Goal: Information Seeking & Learning: Check status

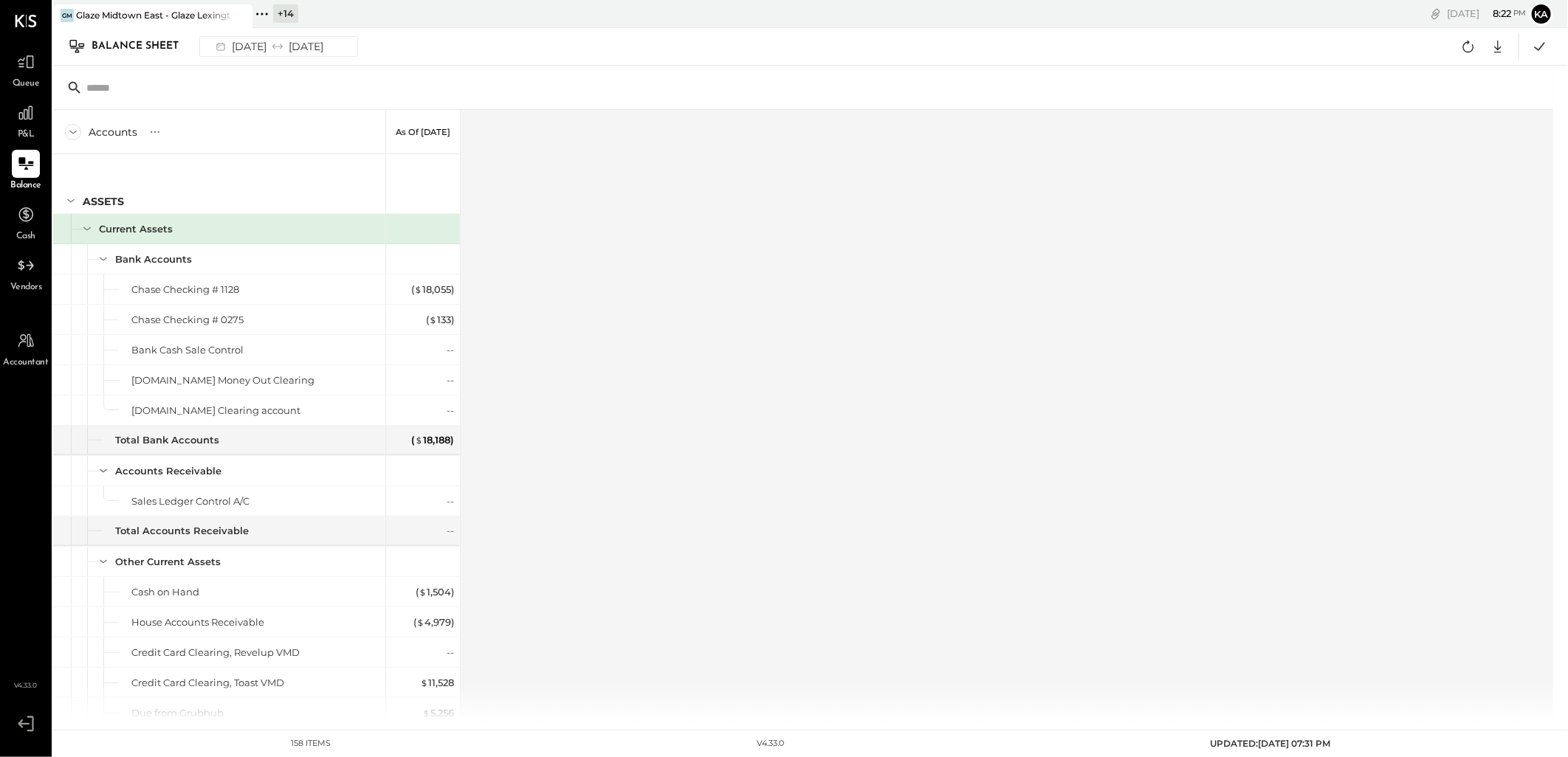
drag, startPoint x: 266, startPoint y: 15, endPoint x: 334, endPoint y: 25, distance: 68.7
click at [266, 15] on icon at bounding box center [262, 14] width 19 height 19
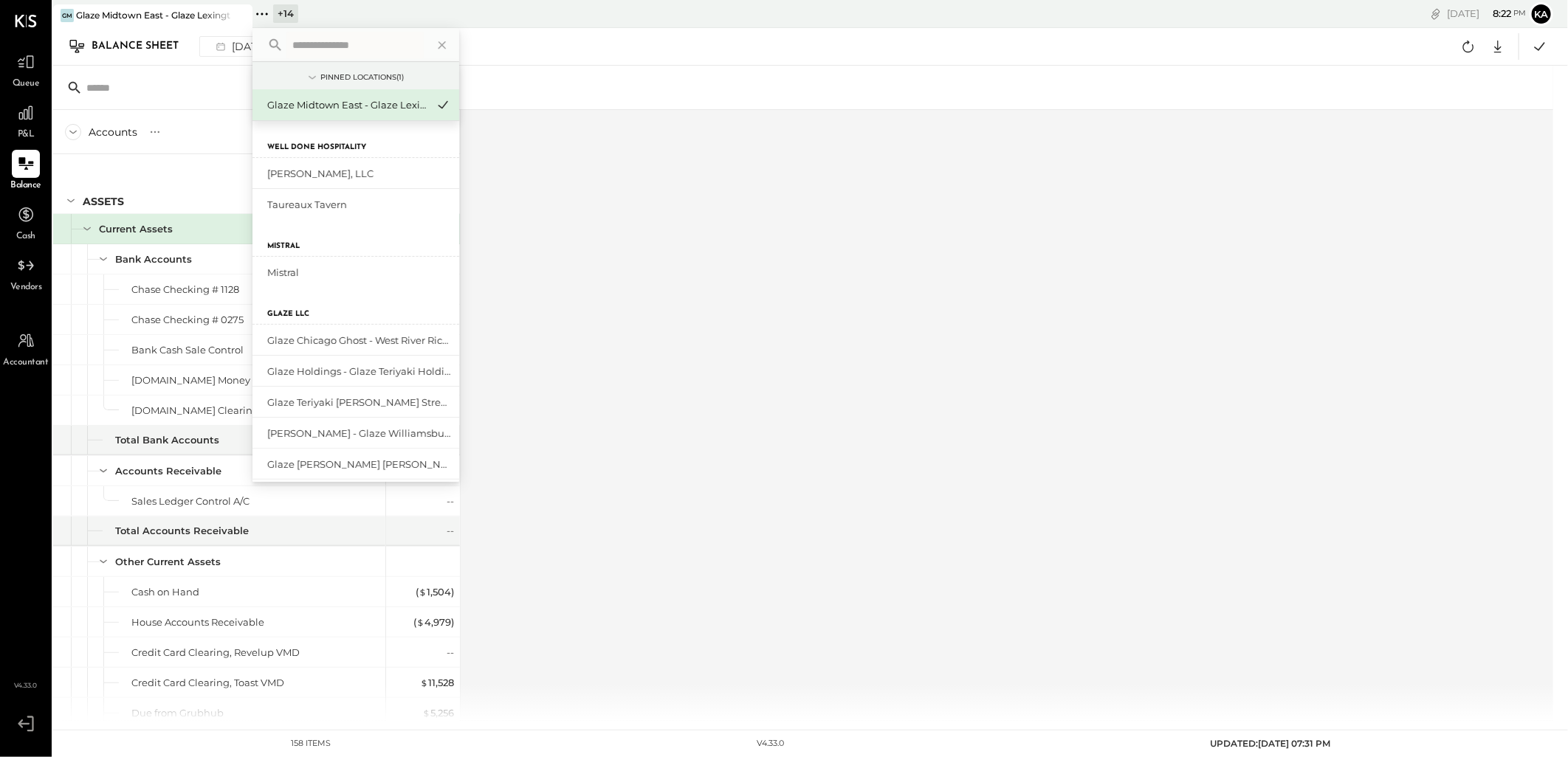
click at [379, 46] on input "text" at bounding box center [355, 44] width 137 height 27
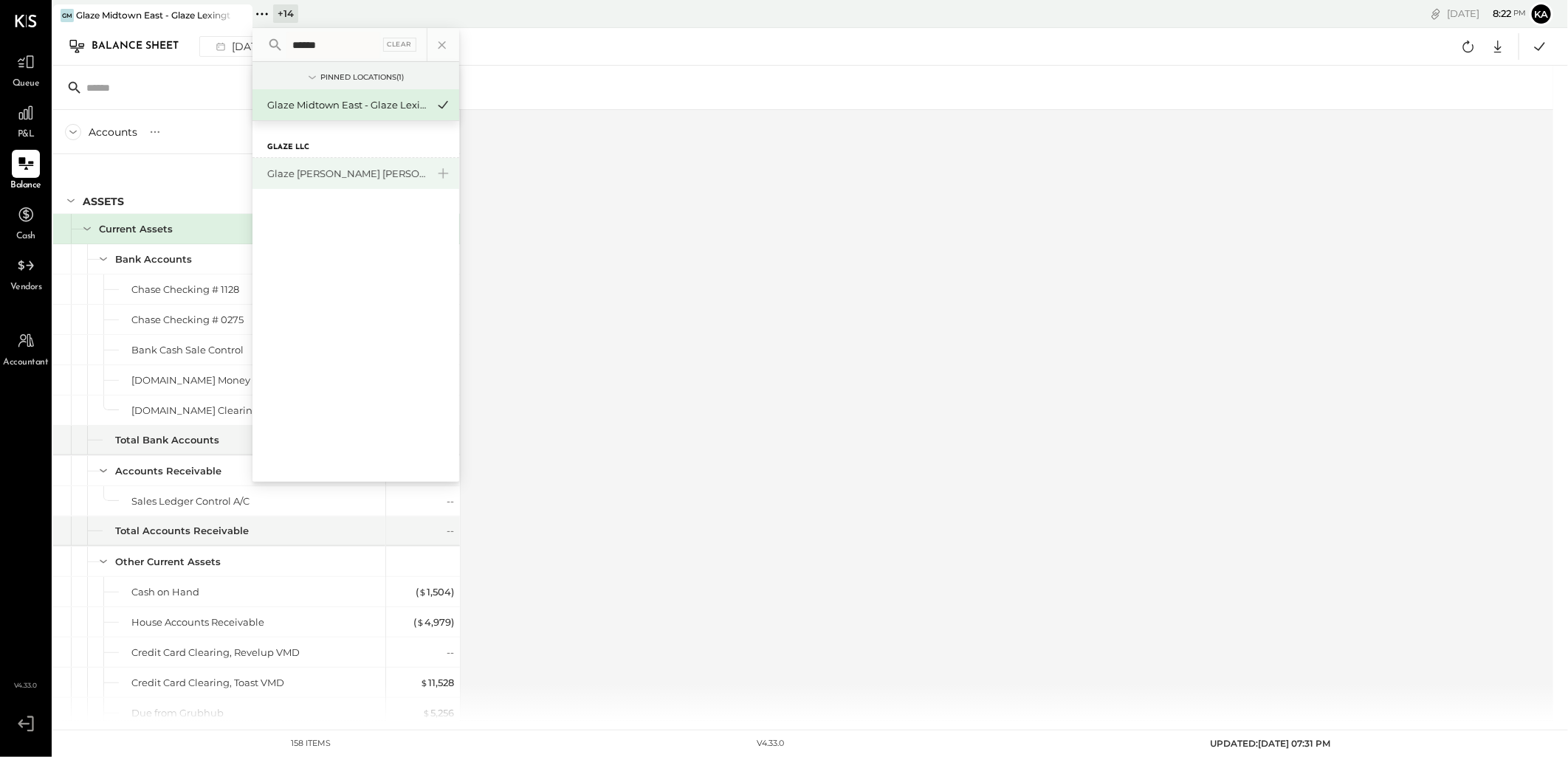
type input "******"
click at [332, 169] on div "Glaze [PERSON_NAME] [PERSON_NAME] LLC" at bounding box center [346, 174] width 159 height 14
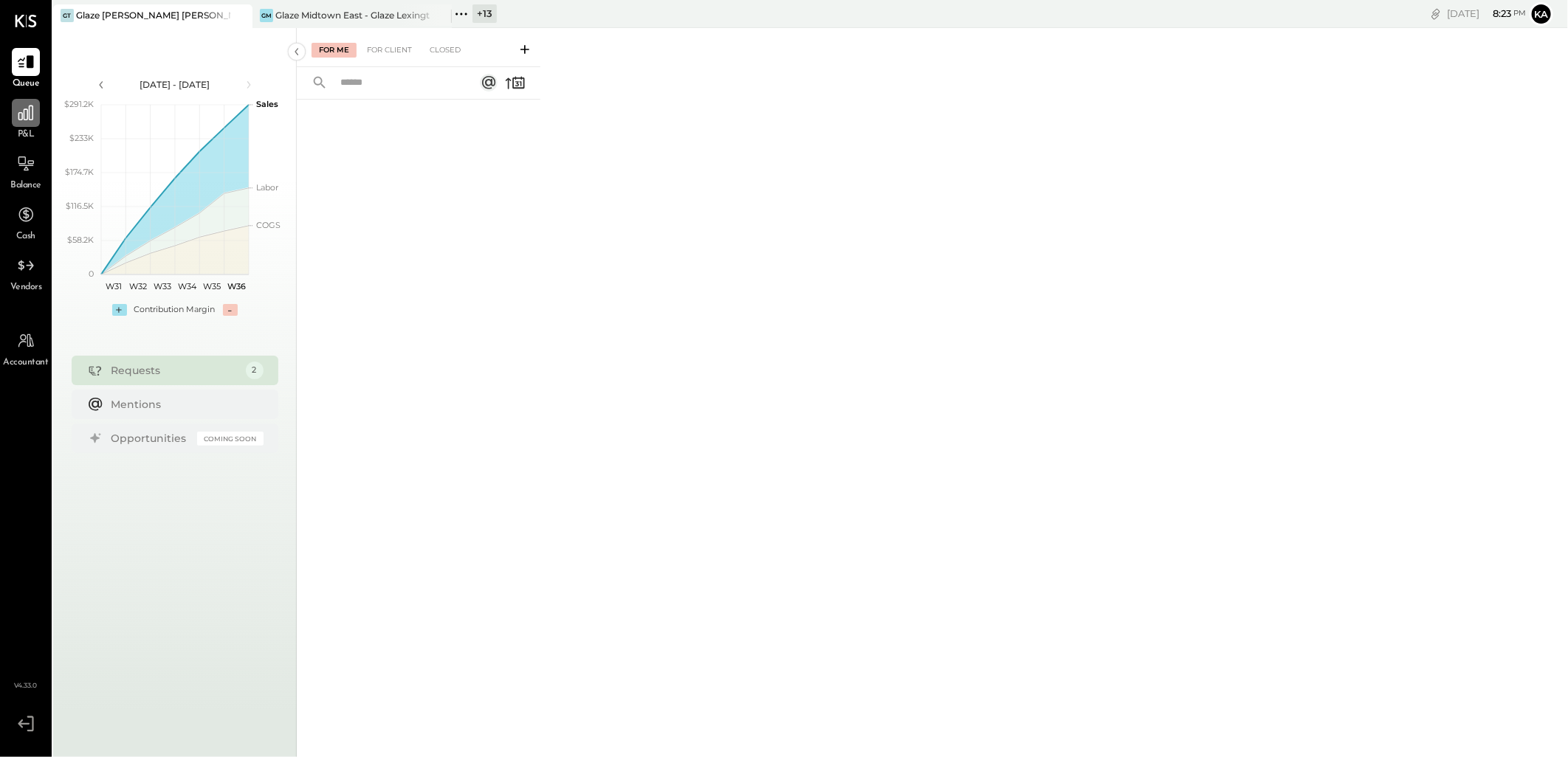
click at [27, 124] on div at bounding box center [26, 112] width 28 height 28
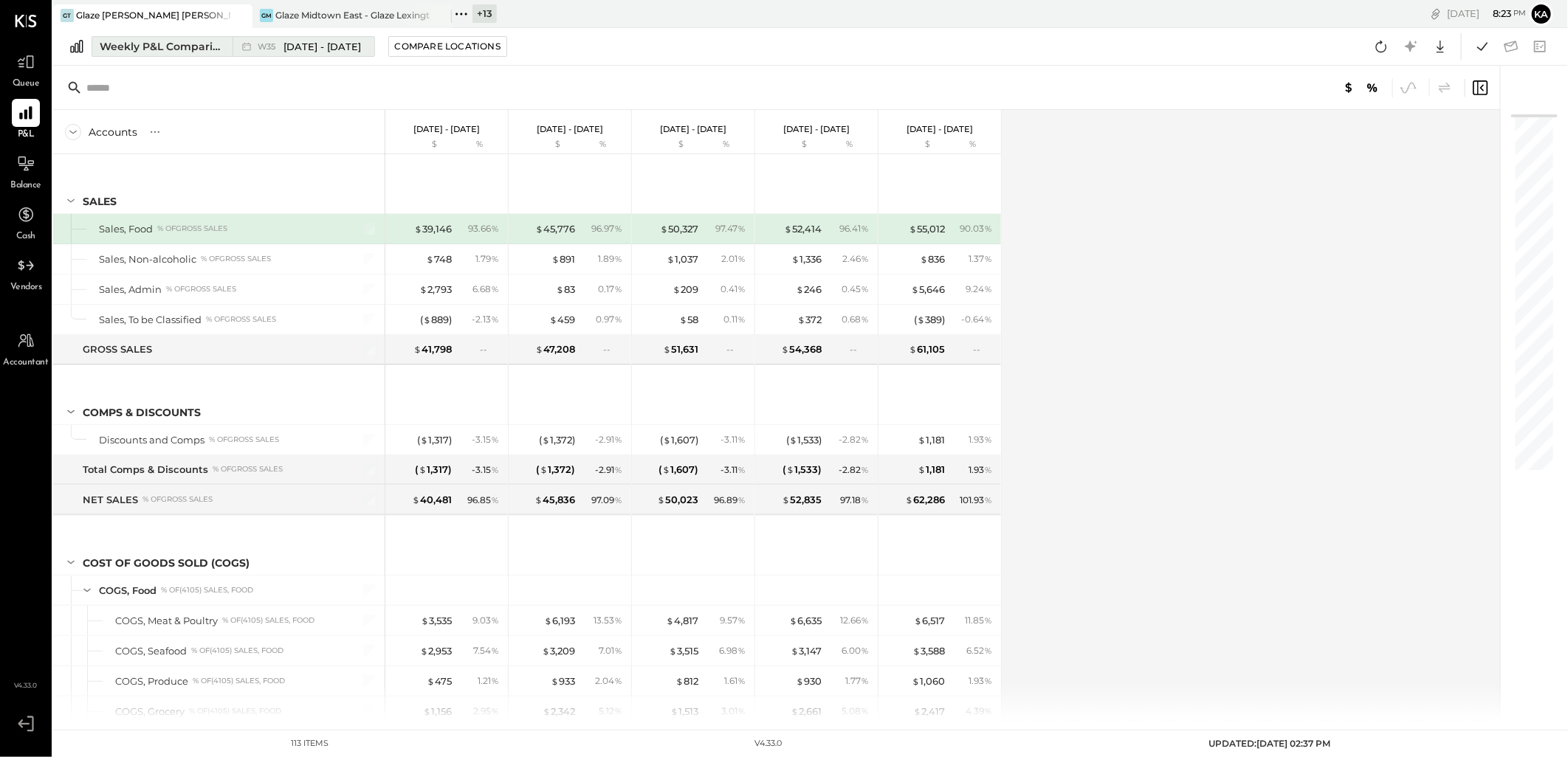
click at [314, 46] on span "Aug 25 - 31, 2025" at bounding box center [322, 46] width 78 height 14
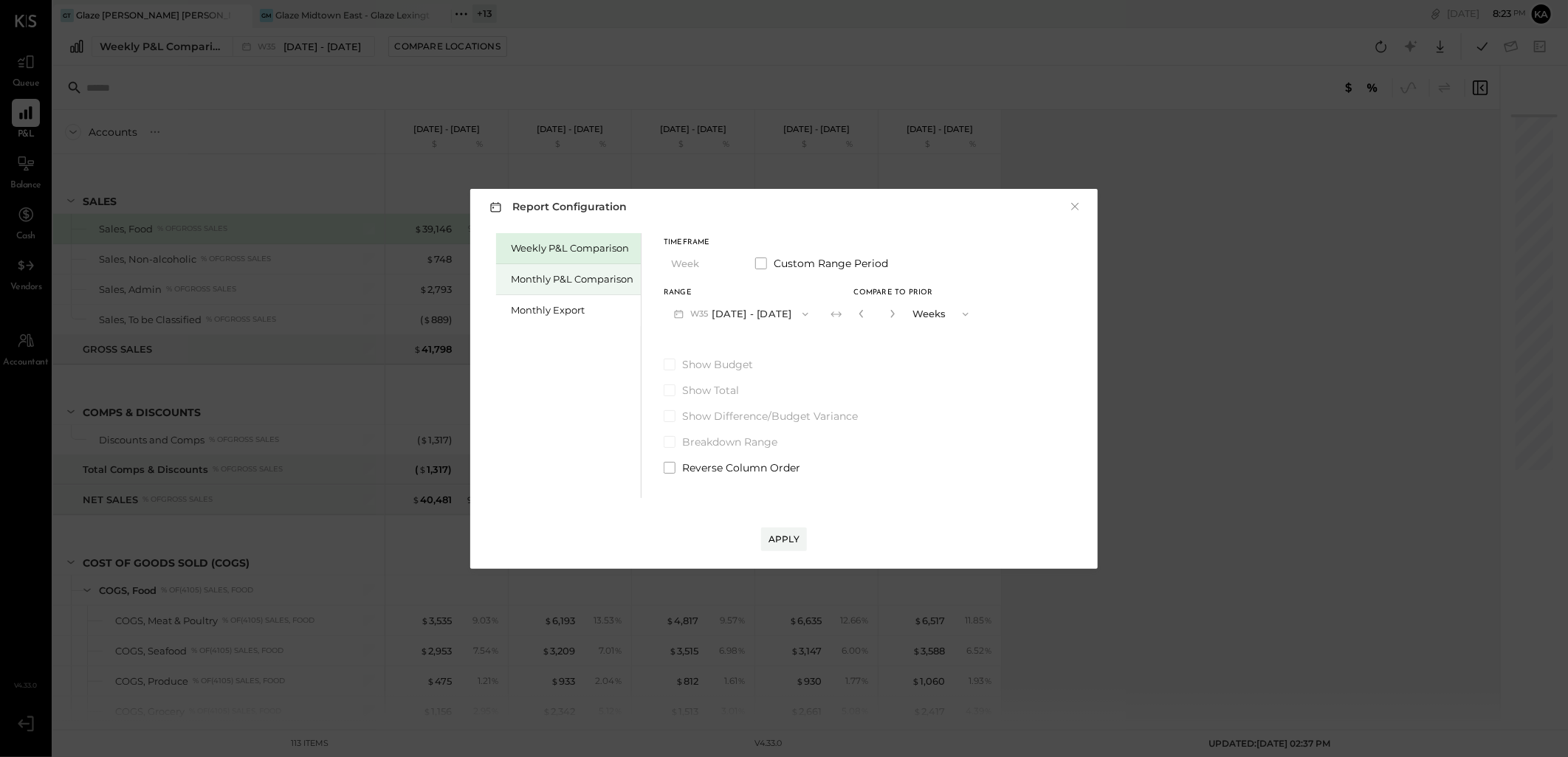
click at [581, 283] on div "Monthly P&L Comparison" at bounding box center [572, 278] width 123 height 14
click at [800, 312] on icon "button" at bounding box center [806, 314] width 12 height 12
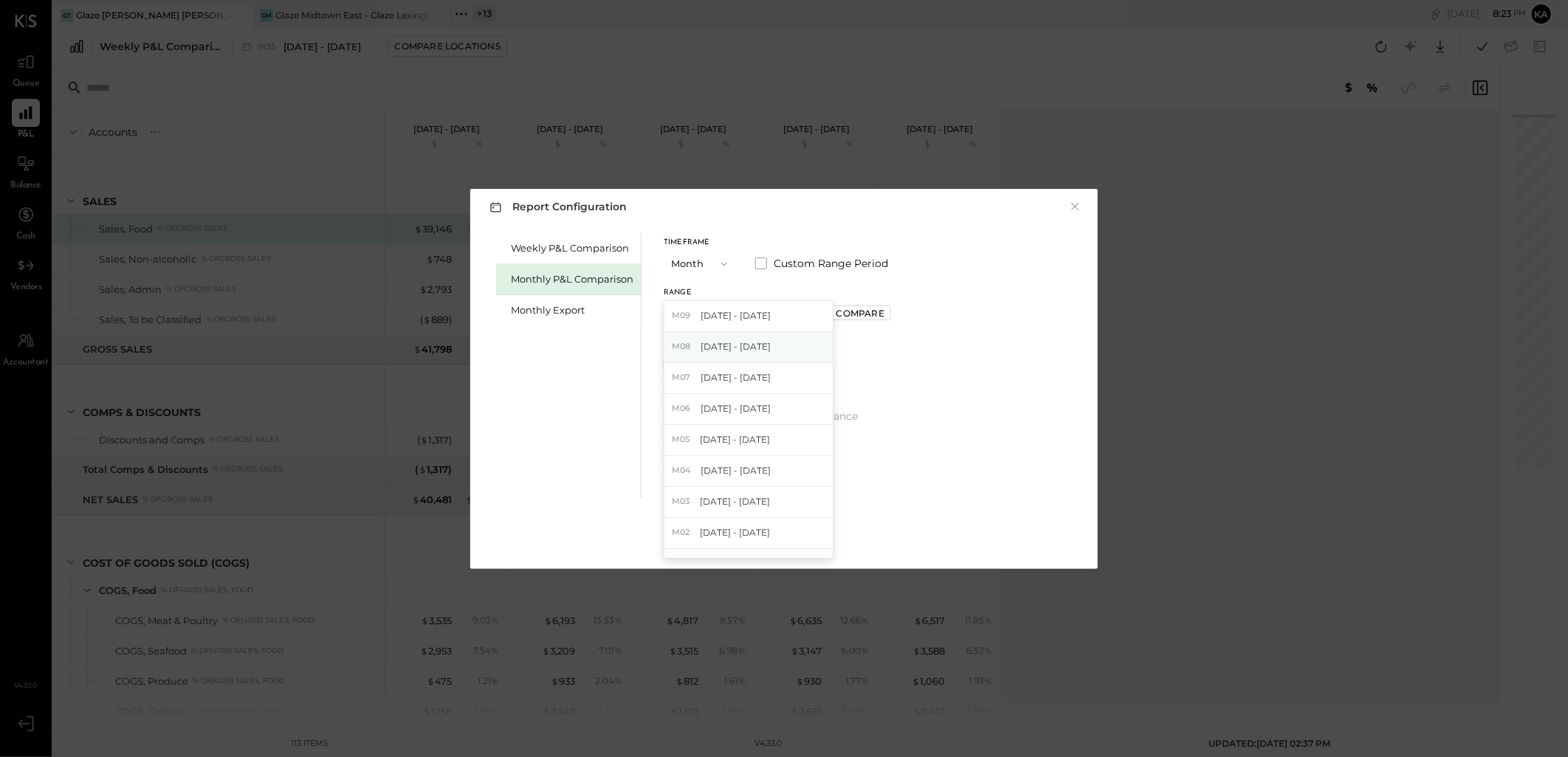
click at [756, 343] on span "[DATE] - [DATE]" at bounding box center [736, 346] width 70 height 13
click at [794, 542] on div "Apply" at bounding box center [784, 539] width 31 height 13
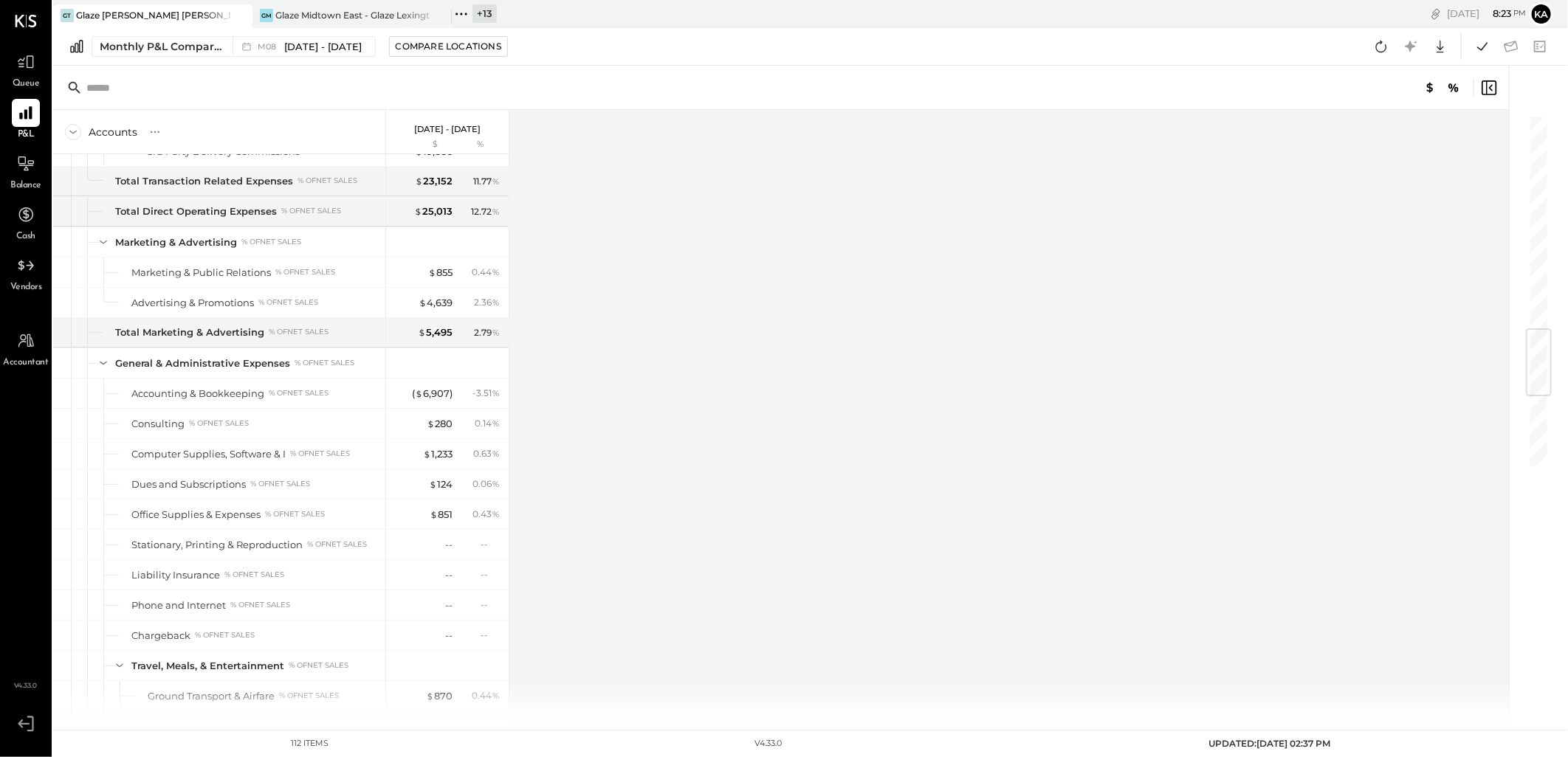
scroll to position [1803, 0]
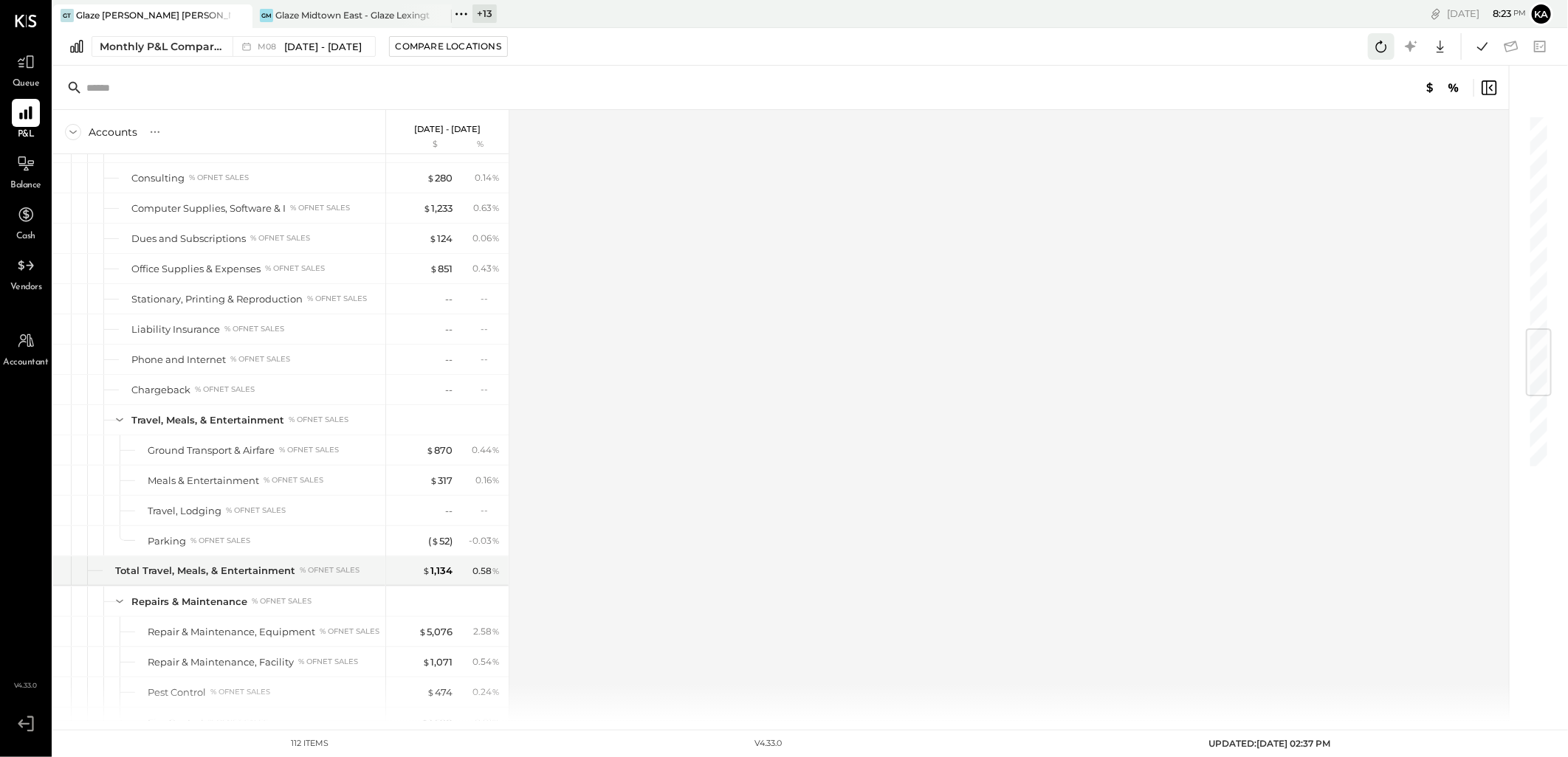
click at [1381, 45] on icon at bounding box center [1381, 47] width 19 height 19
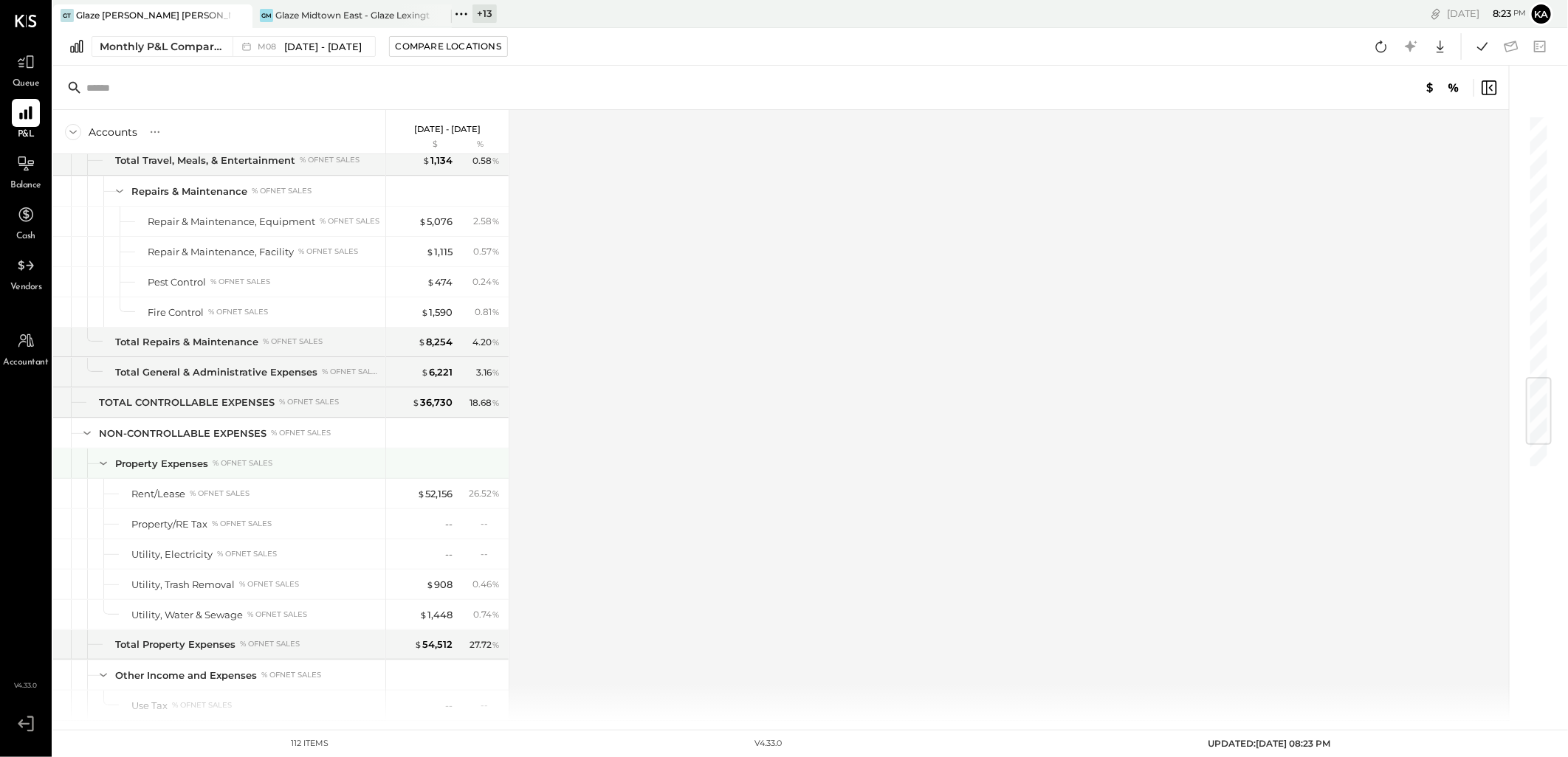
scroll to position [2407, 0]
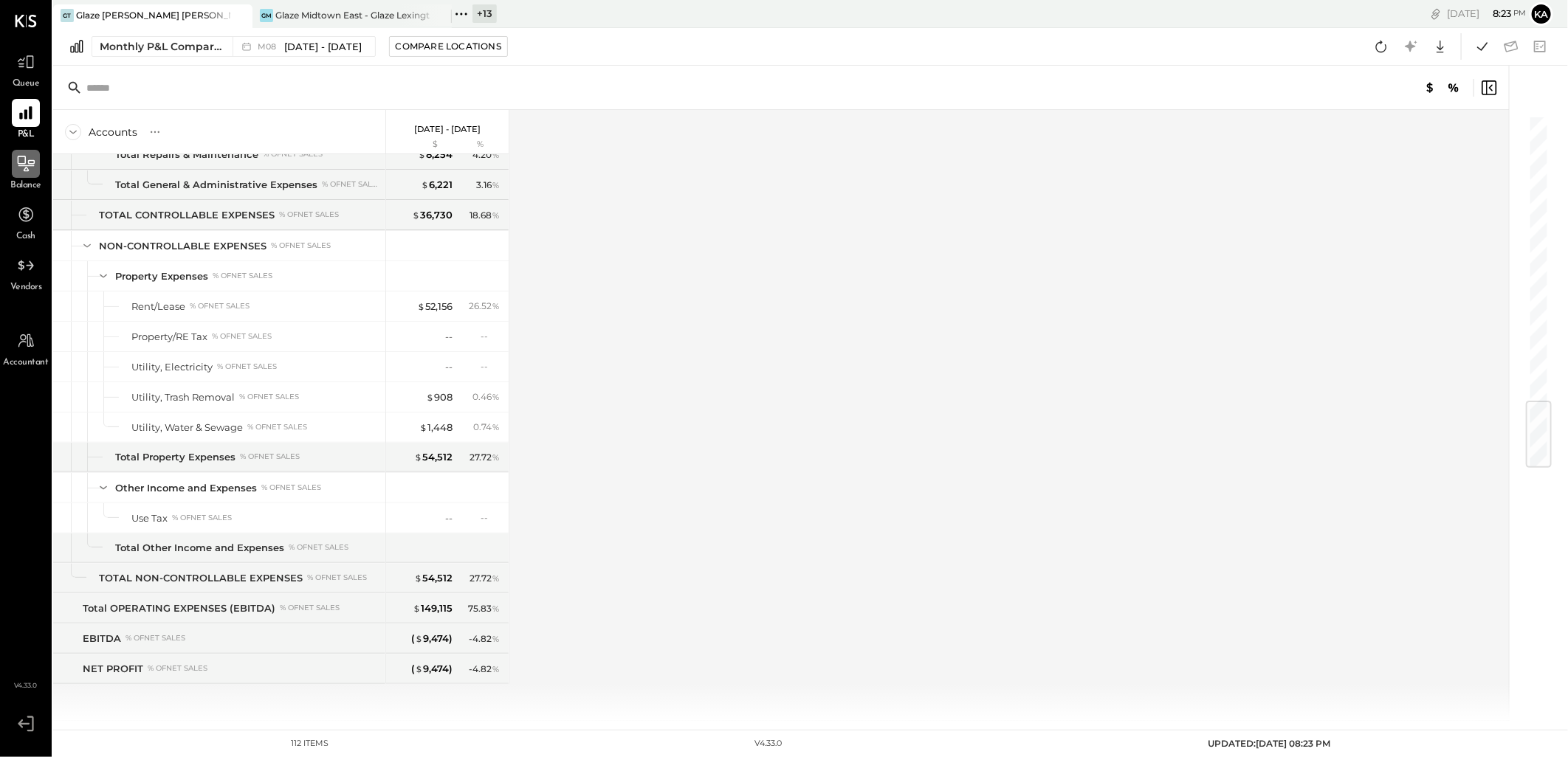
click at [28, 171] on icon at bounding box center [26, 164] width 19 height 19
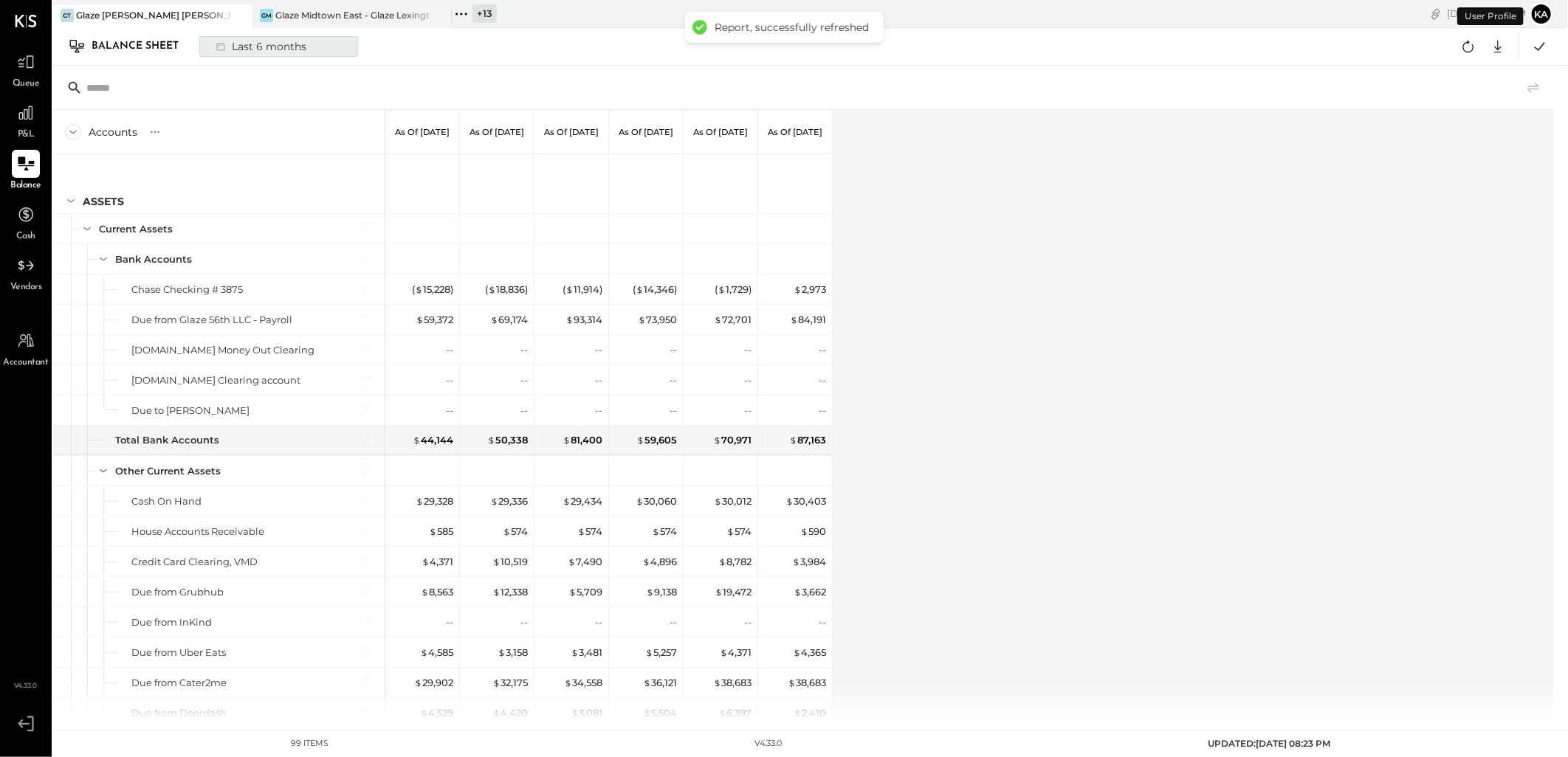
click at [282, 48] on div "Last 6 months" at bounding box center [260, 47] width 105 height 19
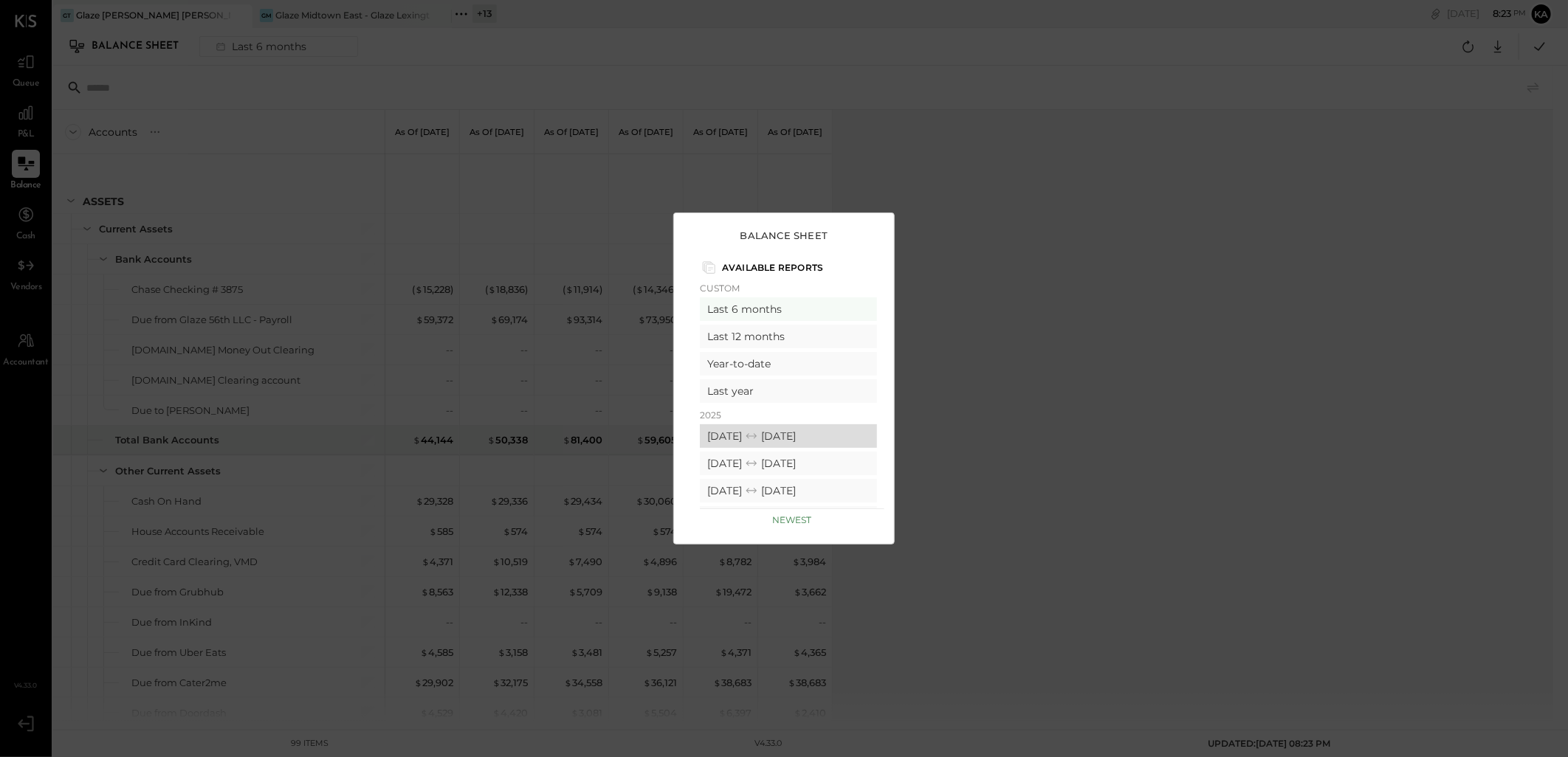
click at [743, 434] on div "[DATE] [DATE]" at bounding box center [788, 436] width 177 height 23
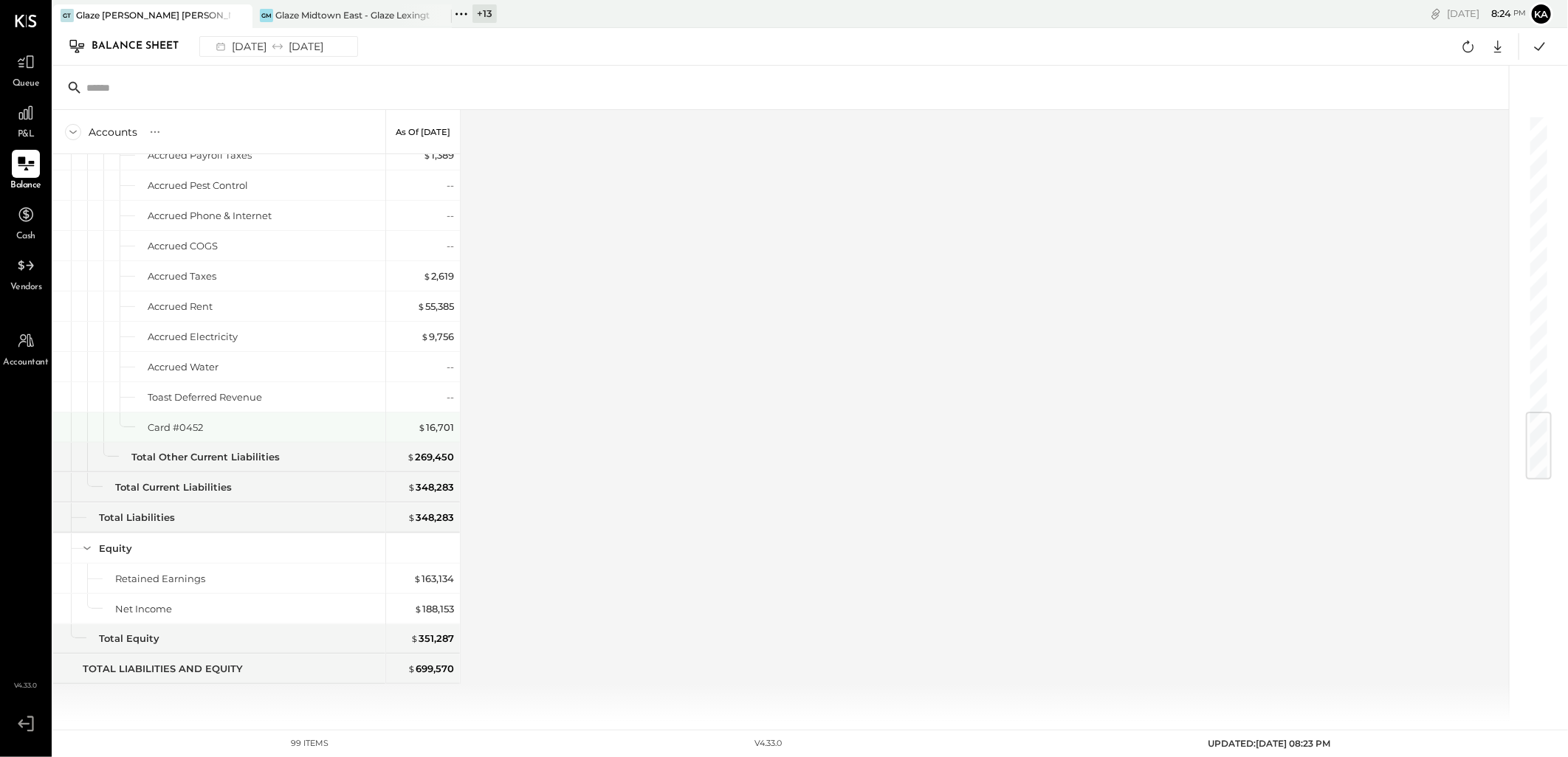
scroll to position [2470, 0]
click at [827, 372] on div "Accounts S GL As of [DATE] ASSETS Current Assets Bank Accounts Chase Checking #…" at bounding box center [782, 415] width 1457 height 611
click at [828, 365] on div "Accounts S GL As of [DATE] ASSETS Current Assets Bank Accounts Chase Checking #…" at bounding box center [782, 415] width 1457 height 611
